Goal: Task Accomplishment & Management: Manage account settings

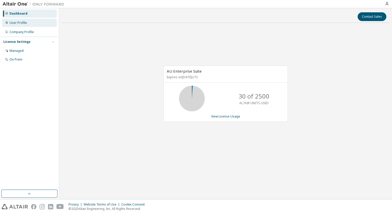
click at [20, 23] on div "User Profile" at bounding box center [17, 23] width 17 height 4
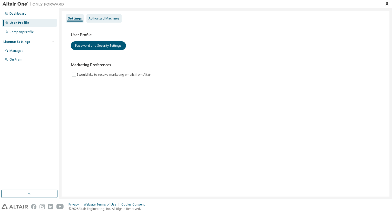
click at [100, 17] on div "Authorized Machines" at bounding box center [104, 18] width 31 height 4
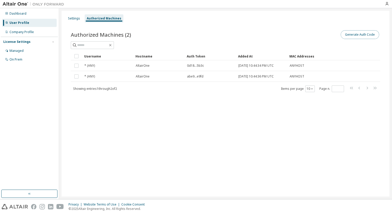
click at [358, 37] on button "Generate Auth Code" at bounding box center [360, 34] width 38 height 9
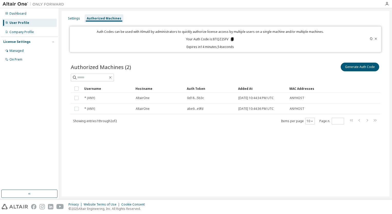
click at [231, 38] on icon at bounding box center [232, 39] width 3 height 4
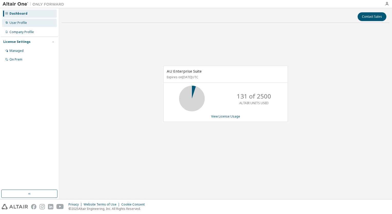
click at [25, 23] on div "User Profile" at bounding box center [17, 23] width 17 height 4
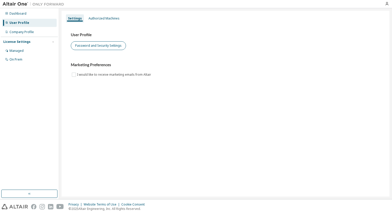
click at [114, 41] on div "User Profile Password and Security Settings" at bounding box center [225, 41] width 309 height 18
click at [113, 44] on button "Password and Security Settings" at bounding box center [98, 45] width 55 height 9
